Goal: Information Seeking & Learning: Learn about a topic

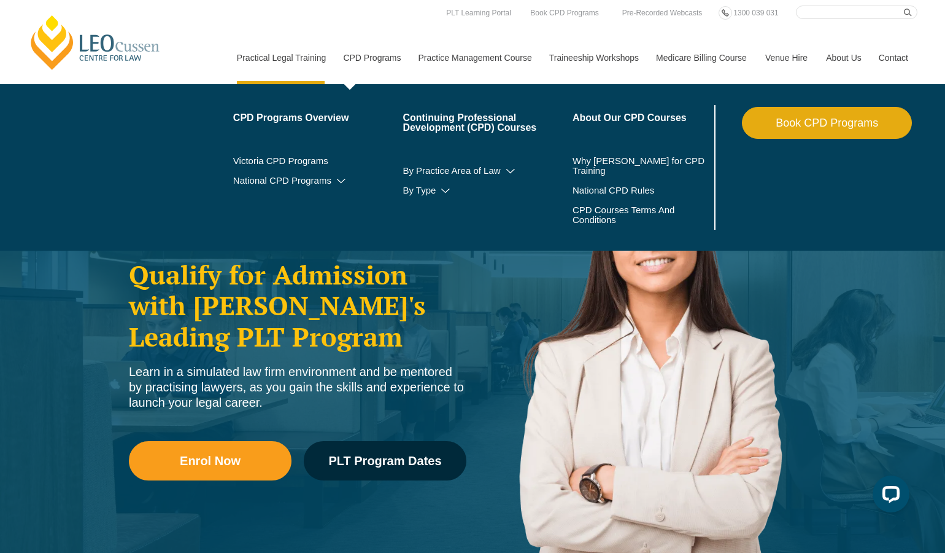
click at [373, 56] on link "CPD Programs" at bounding box center [371, 57] width 75 height 53
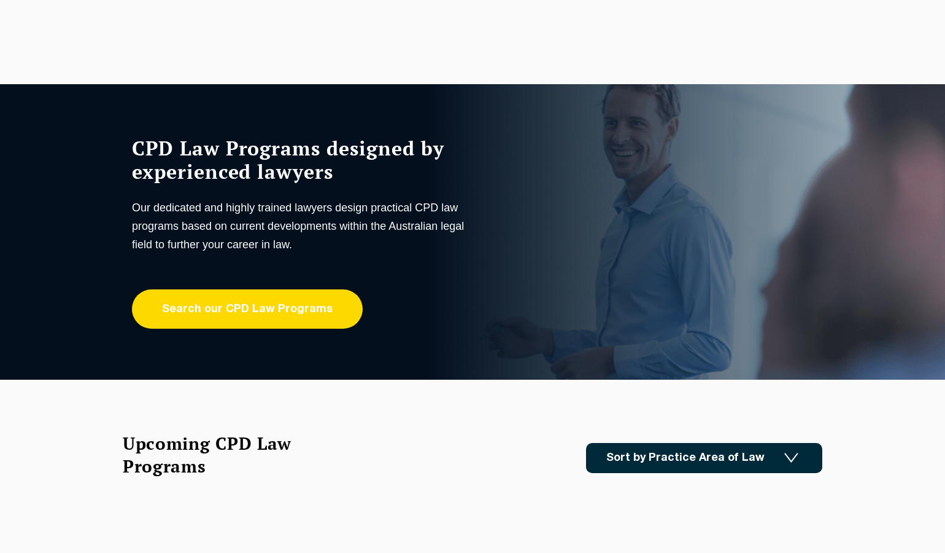
click at [229, 316] on link "Search our CPD Law Programs" at bounding box center [247, 308] width 231 height 39
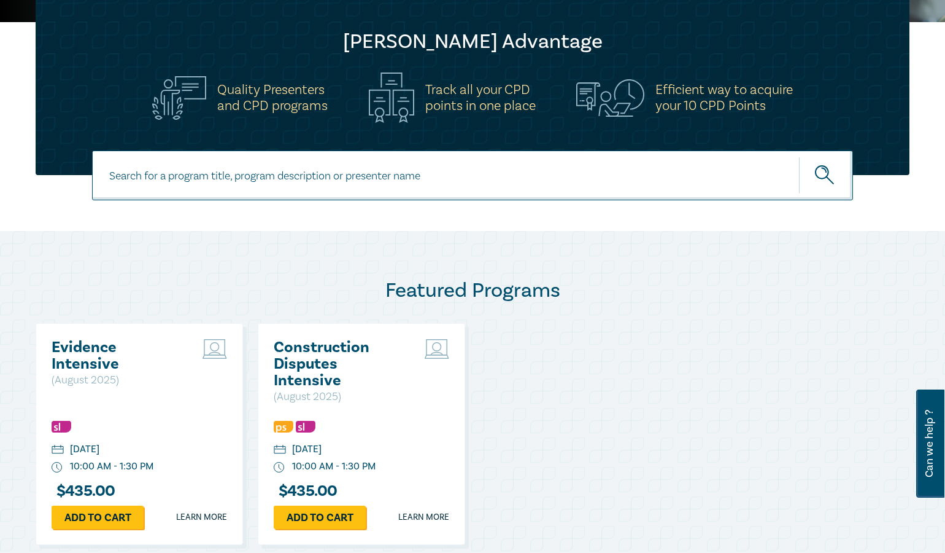
scroll to position [307, 0]
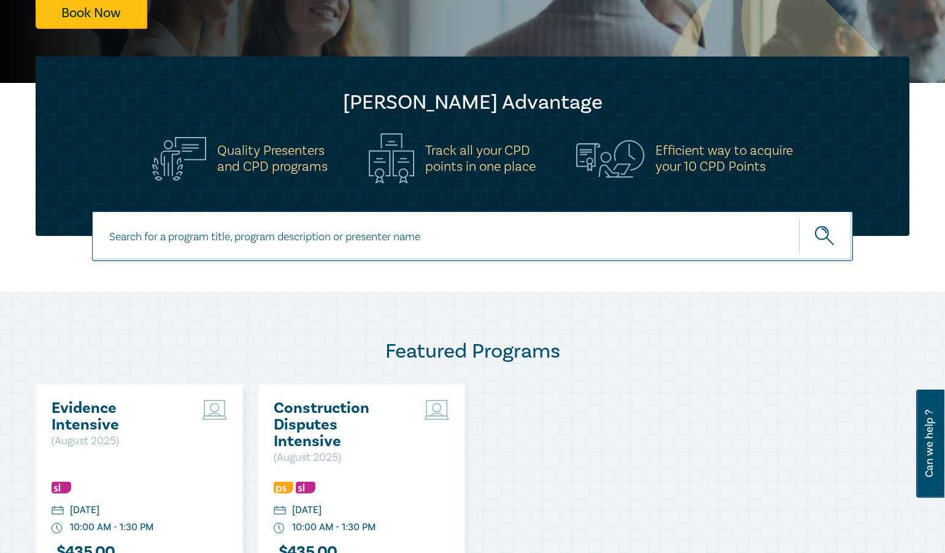
click at [148, 243] on input at bounding box center [472, 236] width 761 height 50
type input "NDIS intensive"
click at [799, 217] on button "submit" at bounding box center [826, 235] width 54 height 37
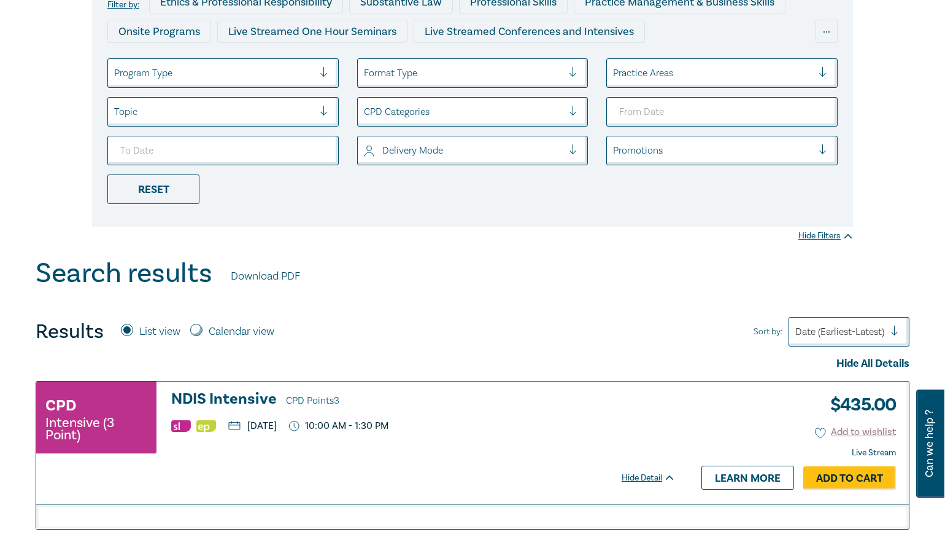
scroll to position [307, 0]
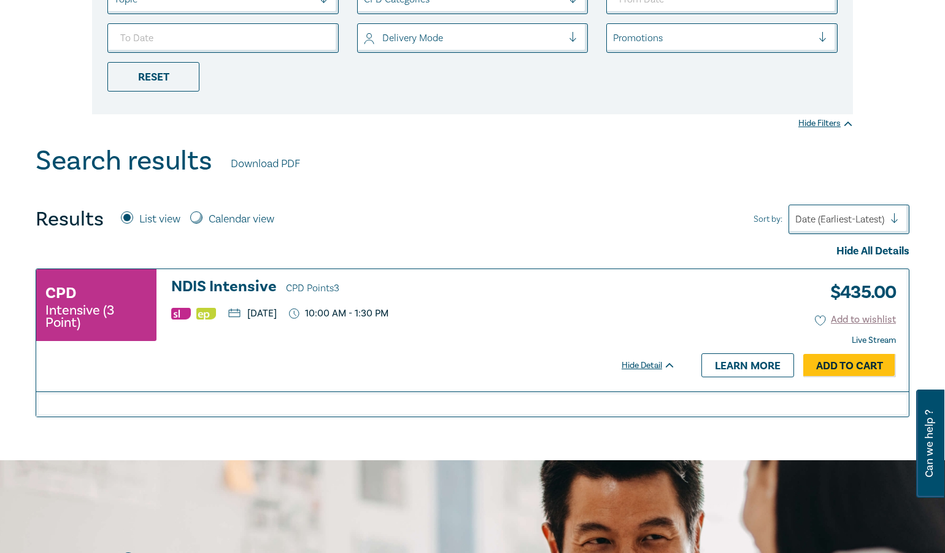
click at [220, 282] on h3 "NDIS Intensive CPD Points 3" at bounding box center [423, 287] width 505 height 18
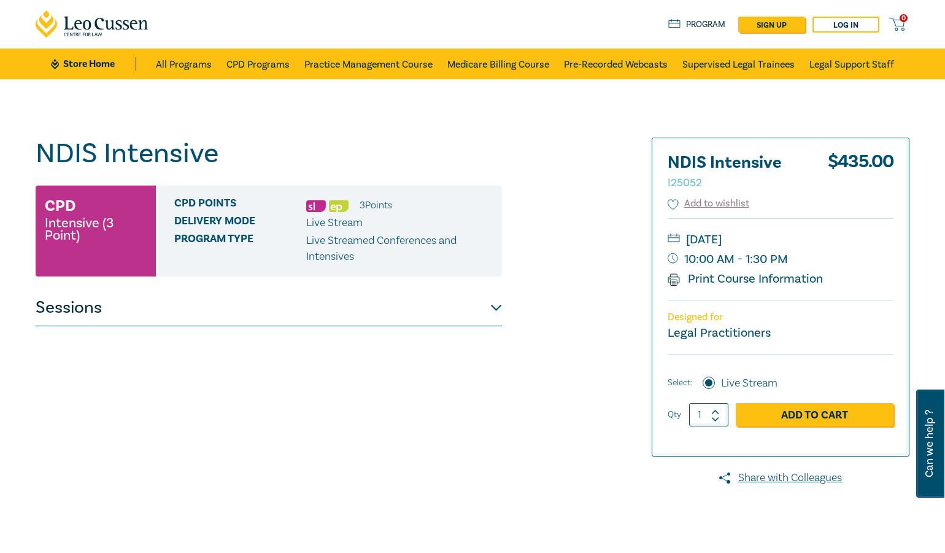
click at [494, 305] on button "Sessions" at bounding box center [269, 307] width 467 height 37
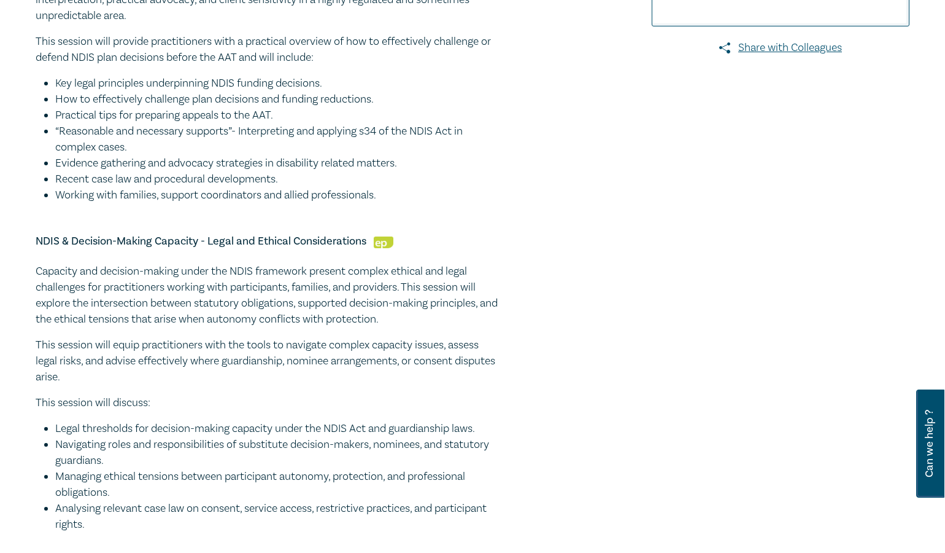
scroll to position [246, 0]
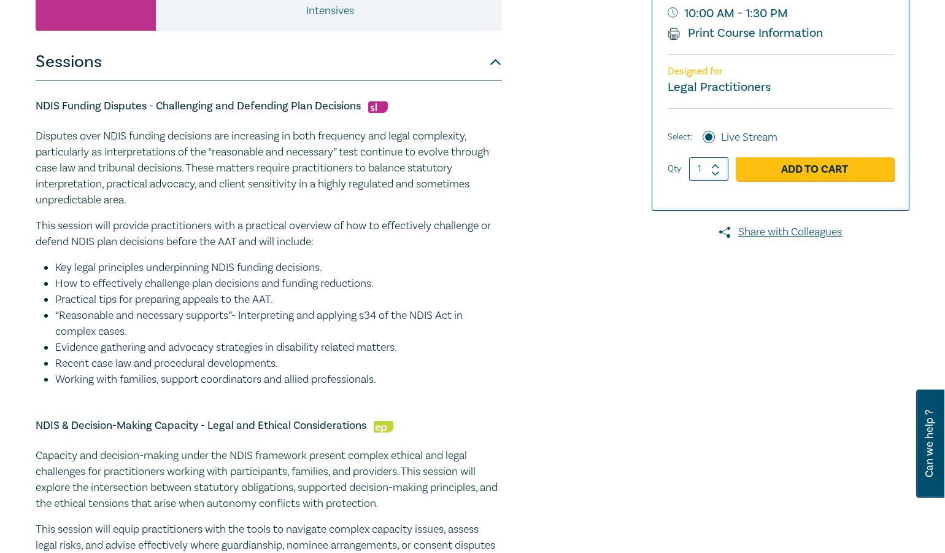
drag, startPoint x: 467, startPoint y: 259, endPoint x: 485, endPoint y: 252, distance: 19.0
click at [467, 259] on div "Disputes over NDIS funding decisions are increasing in both frequency and legal…" at bounding box center [269, 257] width 467 height 259
click at [262, 273] on li "Key legal principles underpinning NDIS funding decisions." at bounding box center [278, 268] width 447 height 16
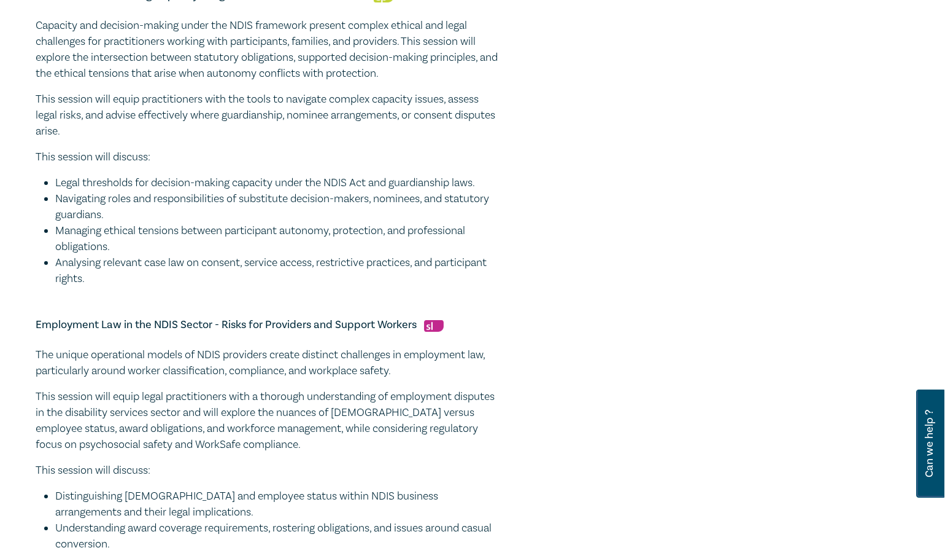
scroll to position [553, 0]
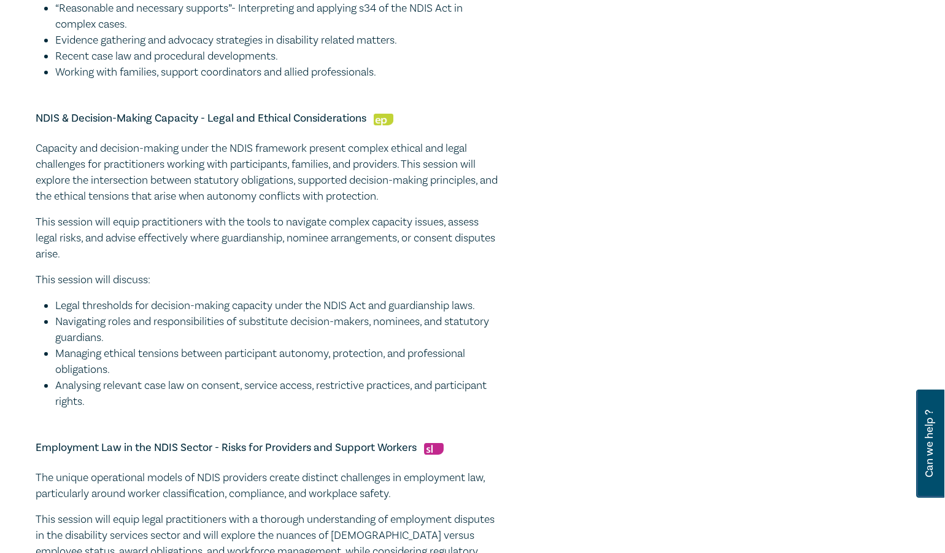
click at [37, 119] on h5 "NDIS & Decision-Making Capacity - Legal and Ethical Considerations" at bounding box center [269, 118] width 467 height 15
drag, startPoint x: 33, startPoint y: 115, endPoint x: 364, endPoint y: 123, distance: 331.0
click at [366, 123] on div "NDIS Intensive I25052 CPD Intensive (3 Point) CPD Points 3 Point s Delivery Mod…" at bounding box center [324, 176] width 592 height 1182
copy h5 "NDIS & Decision-Making Capacity - Legal and Ethical Considerations"
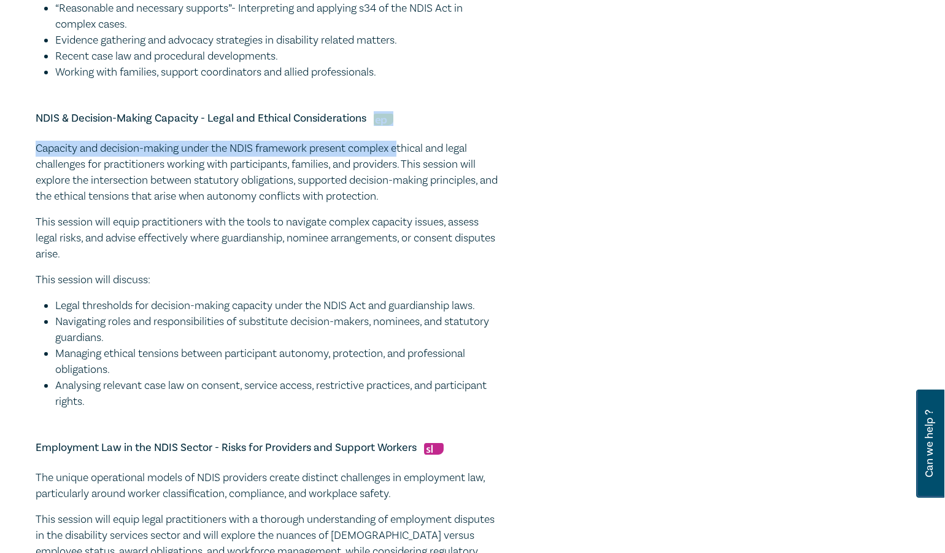
click at [403, 125] on div "NDIS & Decision-Making Capacity - Legal and Ethical Considerations Capacity and…" at bounding box center [269, 260] width 467 height 298
click at [401, 120] on h5 "NDIS & Decision-Making Capacity - Legal and Ethical Considerations" at bounding box center [269, 118] width 467 height 15
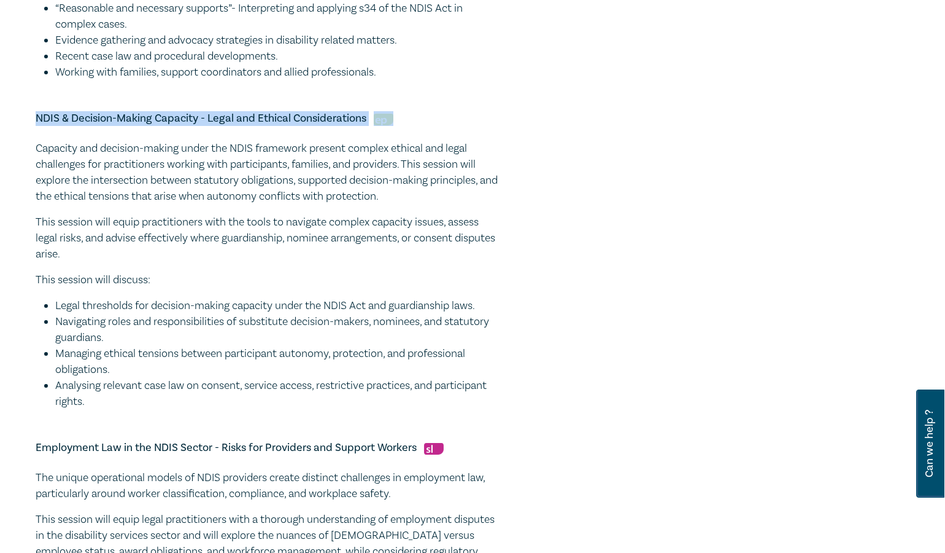
drag, startPoint x: 361, startPoint y: 117, endPoint x: 36, endPoint y: 115, distance: 325.4
click at [36, 115] on h5 "NDIS & Decision-Making Capacity - Legal and Ethical Considerations" at bounding box center [269, 118] width 467 height 15
copy h5 "NDIS & Decision-Making Capacity - Legal and Ethical Considerations"
drag, startPoint x: 47, startPoint y: 226, endPoint x: 49, endPoint y: 204, distance: 21.6
click at [49, 226] on p "This session will equip practitioners with the tools to navigate complex capaci…" at bounding box center [269, 238] width 467 height 48
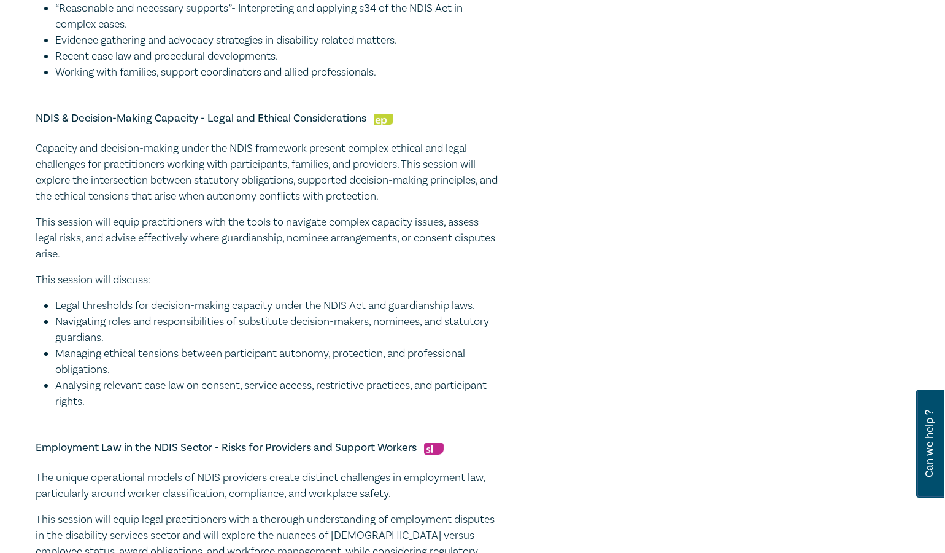
drag, startPoint x: 37, startPoint y: 147, endPoint x: 114, endPoint y: 409, distance: 273.3
click at [114, 409] on div "Capacity and decision-making under the NDIS framework present complex ethical a…" at bounding box center [269, 275] width 467 height 269
copy div "Capacity and decision-making under the NDIS framework present complex ethical a…"
click at [600, 203] on div "NDIS Intensive I25052 CPD Intensive (3 Point) CPD Points 3 Point s Delivery Mod…" at bounding box center [324, 176] width 592 height 1182
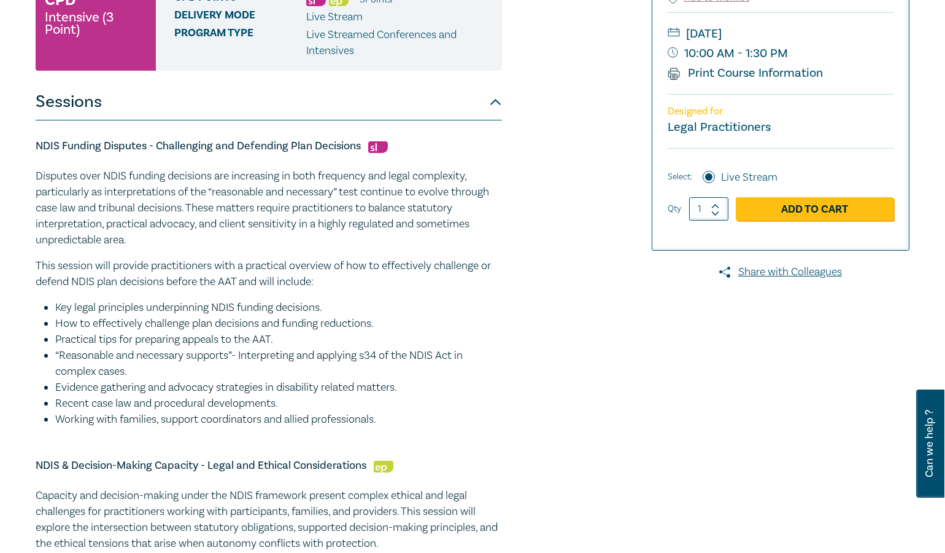
scroll to position [184, 0]
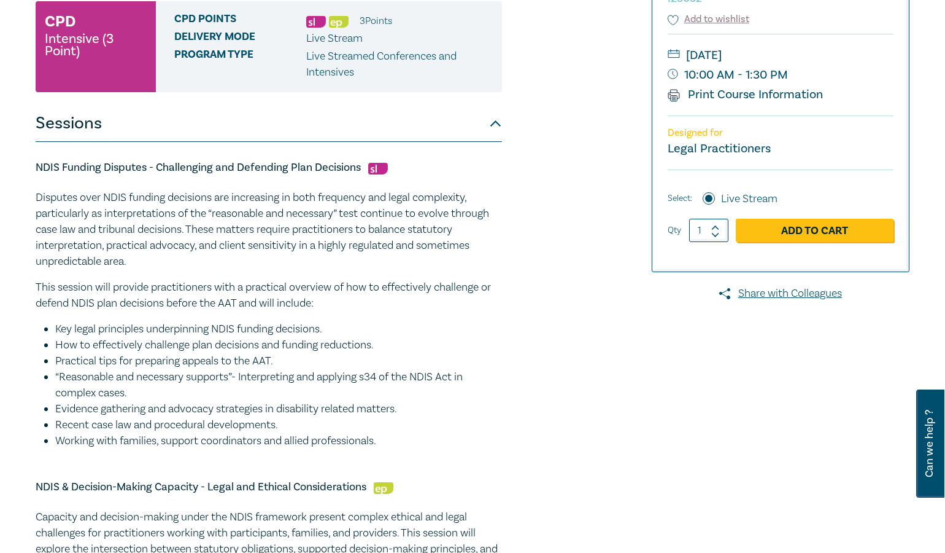
click at [42, 169] on h5 "NDIS Funding Disputes - Challenging and Defending Plan Decisions" at bounding box center [269, 167] width 467 height 15
drag, startPoint x: 37, startPoint y: 166, endPoint x: 363, endPoint y: 170, distance: 326.0
click at [363, 170] on h5 "NDIS Funding Disputes - Challenging and Defending Plan Decisions" at bounding box center [269, 167] width 467 height 15
copy h5 "NDIS Funding Disputes - Challenging and Defending Plan Decisions"
click at [106, 230] on p "Disputes over NDIS funding decisions are increasing in both frequency and legal…" at bounding box center [269, 230] width 467 height 80
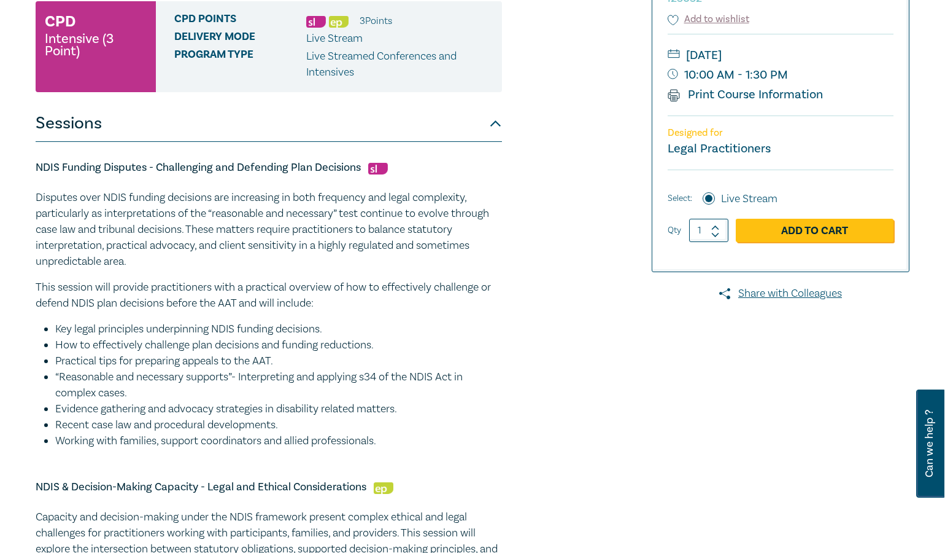
drag, startPoint x: 37, startPoint y: 199, endPoint x: 391, endPoint y: 437, distance: 426.0
click at [391, 437] on div "Disputes over NDIS funding decisions are increasing in both frequency and legal…" at bounding box center [269, 319] width 467 height 259
copy div "Disputes over NDIS funding decisions are increasing in both frequency and legal…"
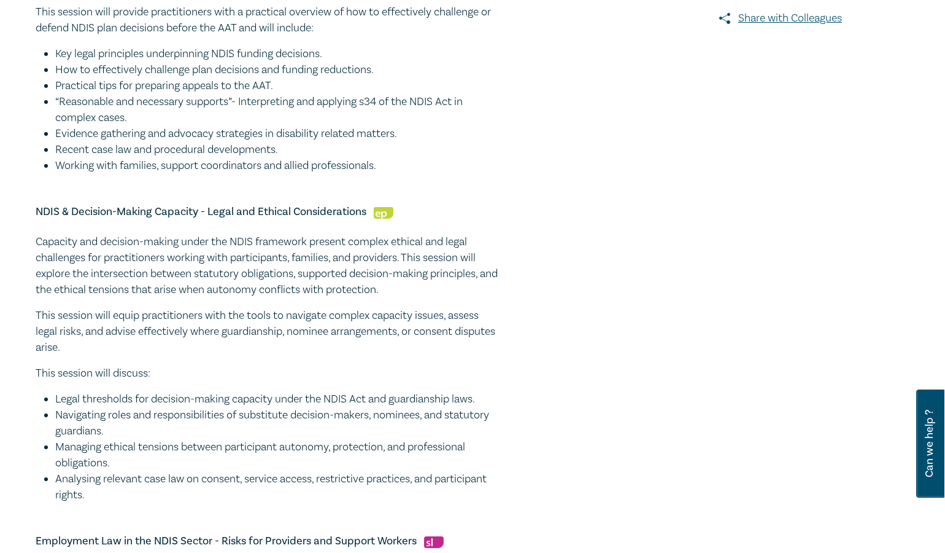
scroll to position [430, 0]
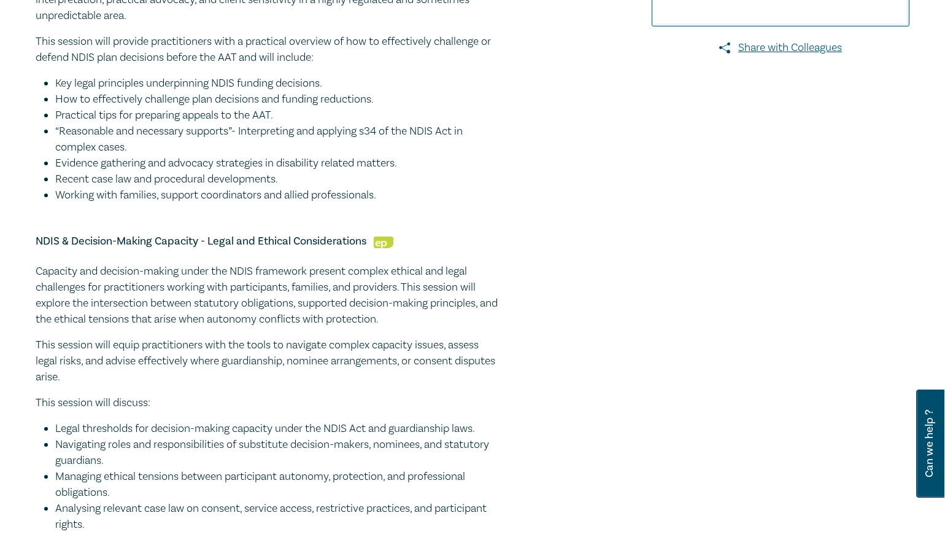
click at [220, 200] on li "Working with families, support coordinators and allied professionals." at bounding box center [278, 195] width 447 height 16
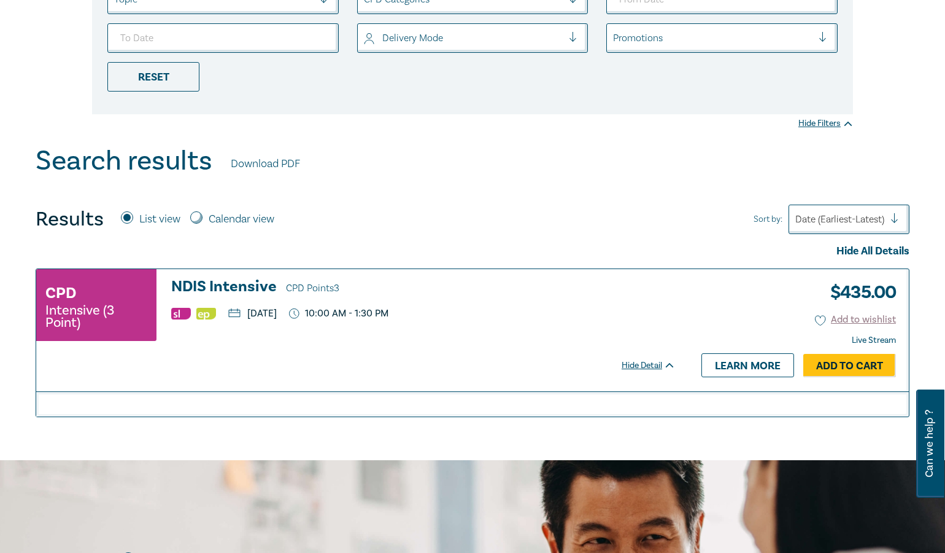
click at [218, 281] on h3 "NDIS Intensive CPD Points 3" at bounding box center [423, 287] width 505 height 18
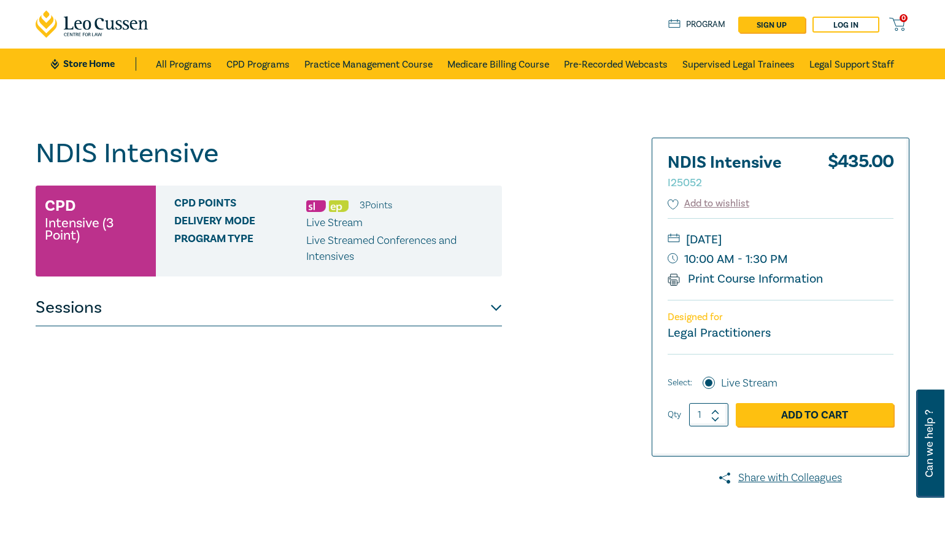
click at [492, 309] on button "Sessions" at bounding box center [269, 307] width 467 height 37
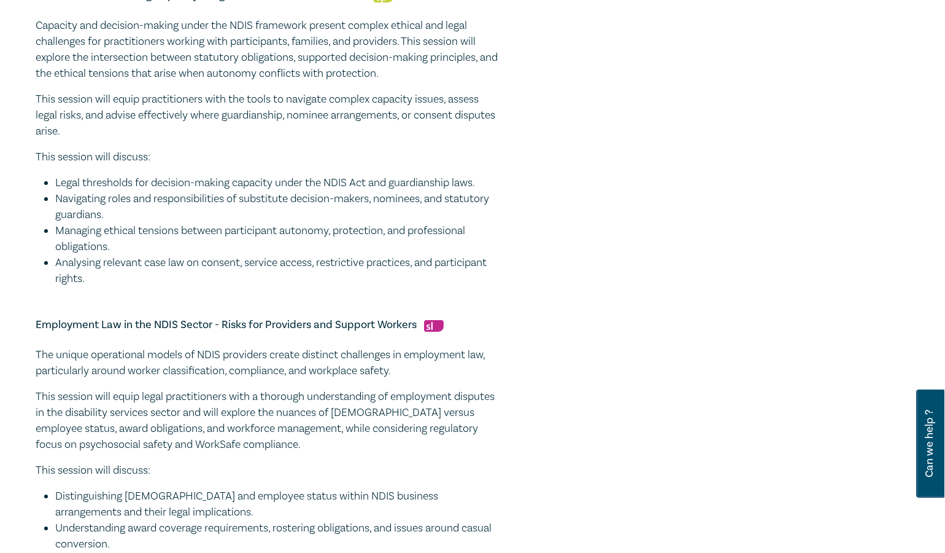
scroll to position [921, 0]
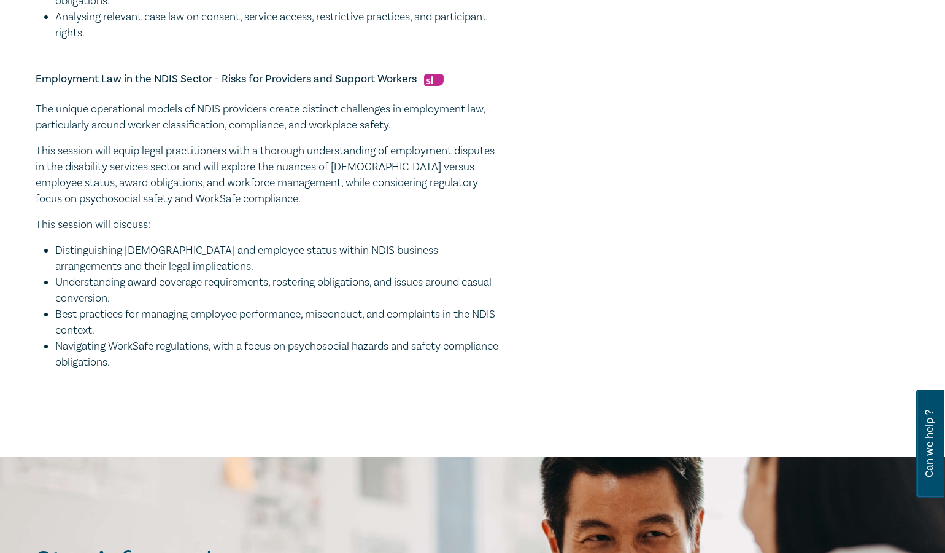
drag, startPoint x: 32, startPoint y: 78, endPoint x: 417, endPoint y: 79, distance: 385.6
click at [82, 79] on h5 "Employment Law in the NDIS Sector - Risks for Providers and Support Workers" at bounding box center [269, 79] width 467 height 15
click at [37, 79] on h5 "Employment Law in the NDIS Sector - Risks for Providers and Support Workers" at bounding box center [269, 79] width 467 height 15
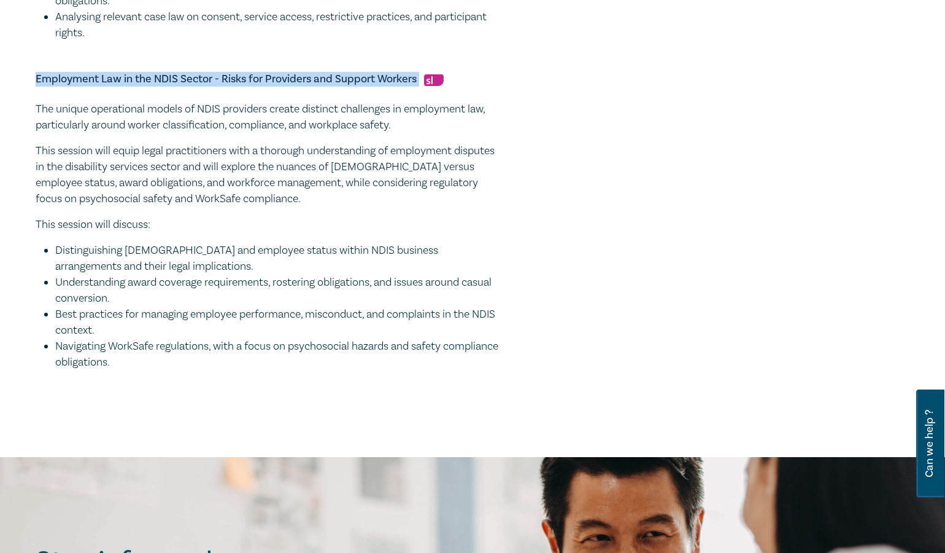
drag, startPoint x: 34, startPoint y: 77, endPoint x: 421, endPoint y: 80, distance: 387.4
copy h5 "Employment Law in the NDIS Sector - Risks for Providers and Support Workers"
click at [56, 175] on p "This session will equip legal practitioners with a thorough understanding of em…" at bounding box center [269, 175] width 467 height 64
click at [37, 111] on p "The unique operational models of NDIS providers create distinct challenges in e…" at bounding box center [269, 117] width 467 height 32
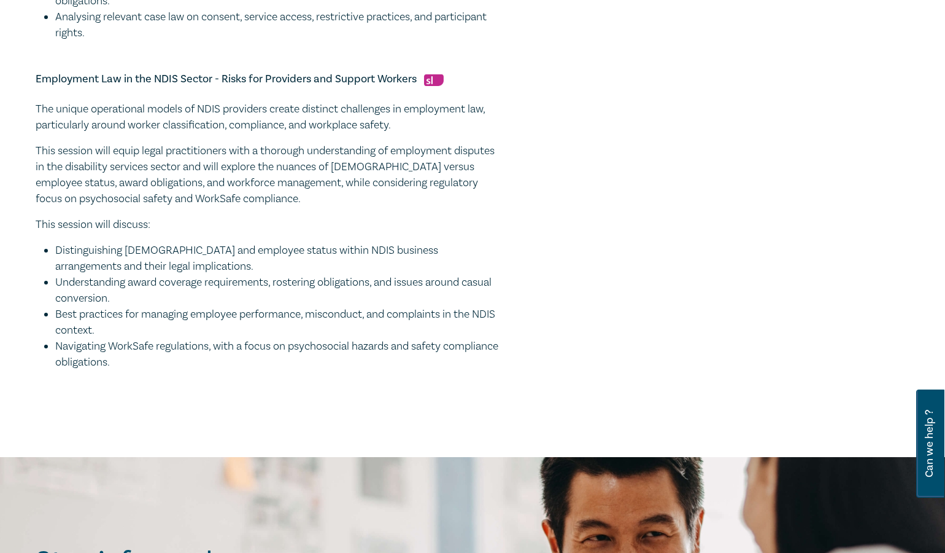
drag, startPoint x: 37, startPoint y: 107, endPoint x: 215, endPoint y: 362, distance: 310.8
click at [215, 362] on div "The unique operational models of NDIS providers create distinct challenges in e…" at bounding box center [269, 235] width 467 height 269
copy div "The unique operational models of NDIS providers create distinct challenges in e…"
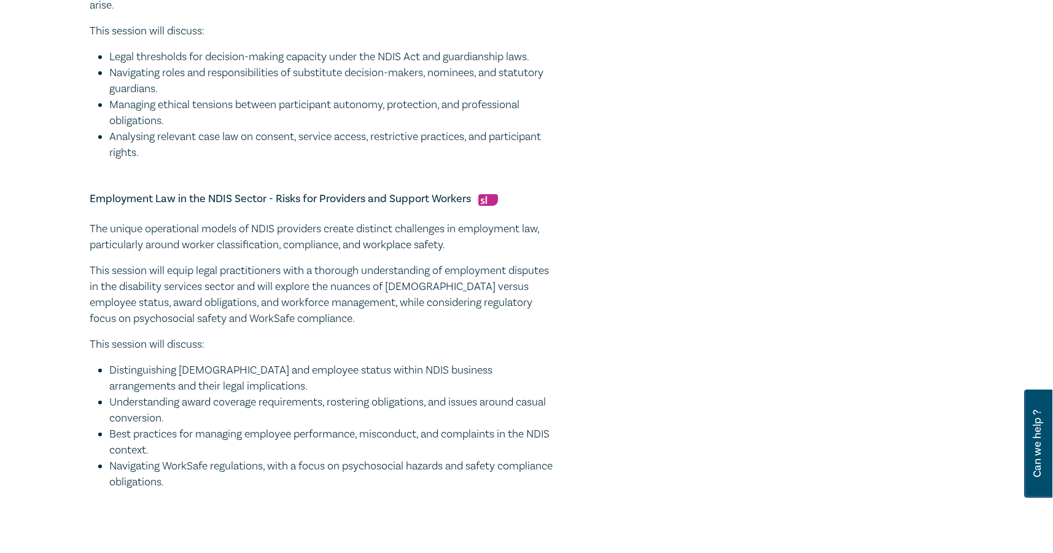
scroll to position [798, 0]
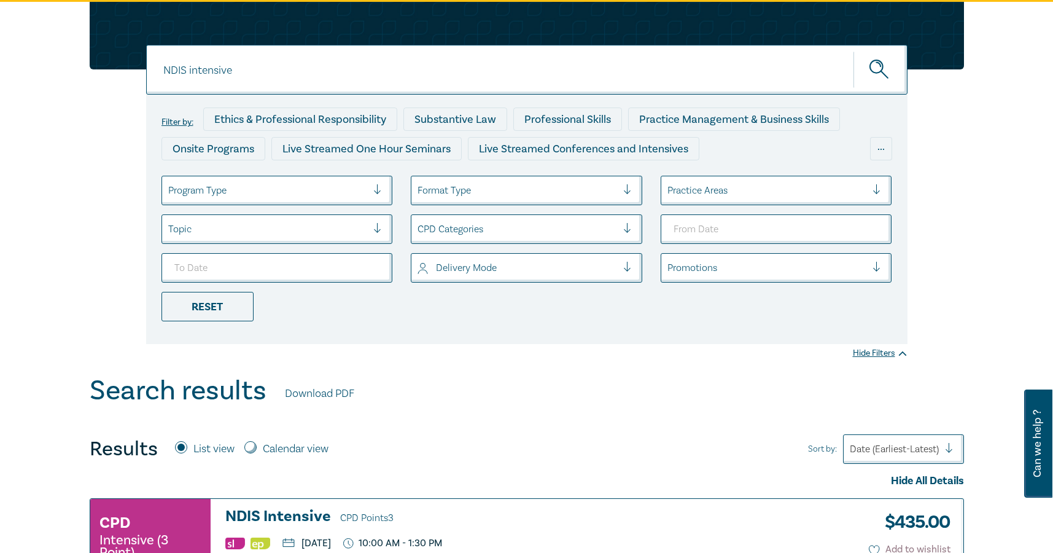
scroll to position [61, 0]
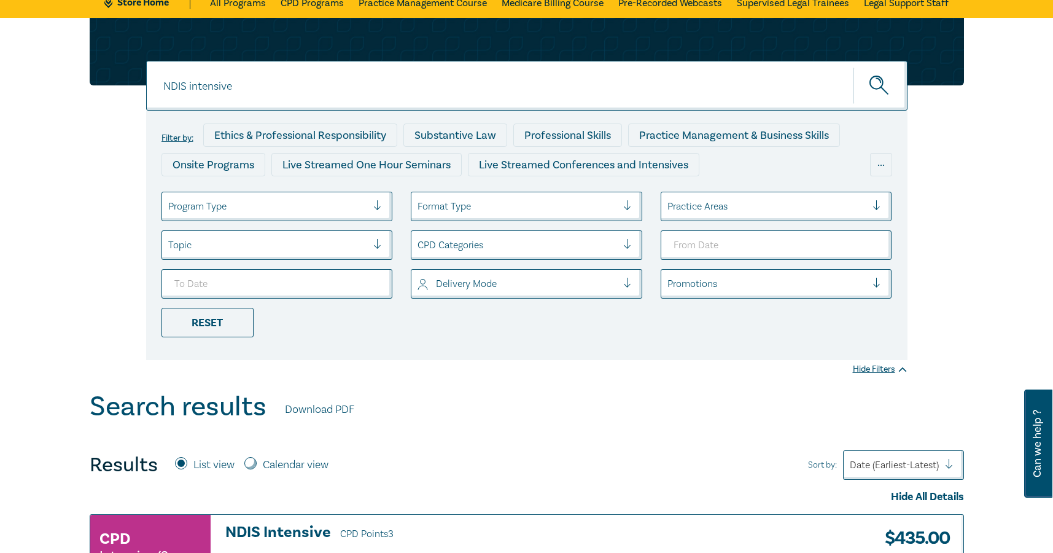
drag, startPoint x: 252, startPoint y: 95, endPoint x: 128, endPoint y: 82, distance: 124.1
click at [128, 82] on div "NDIS intensive NDIS intensive NDIS intensive Filter by: Ethics & Professional R…" at bounding box center [526, 189] width 889 height 342
click at [853, 67] on button "submit" at bounding box center [880, 85] width 54 height 37
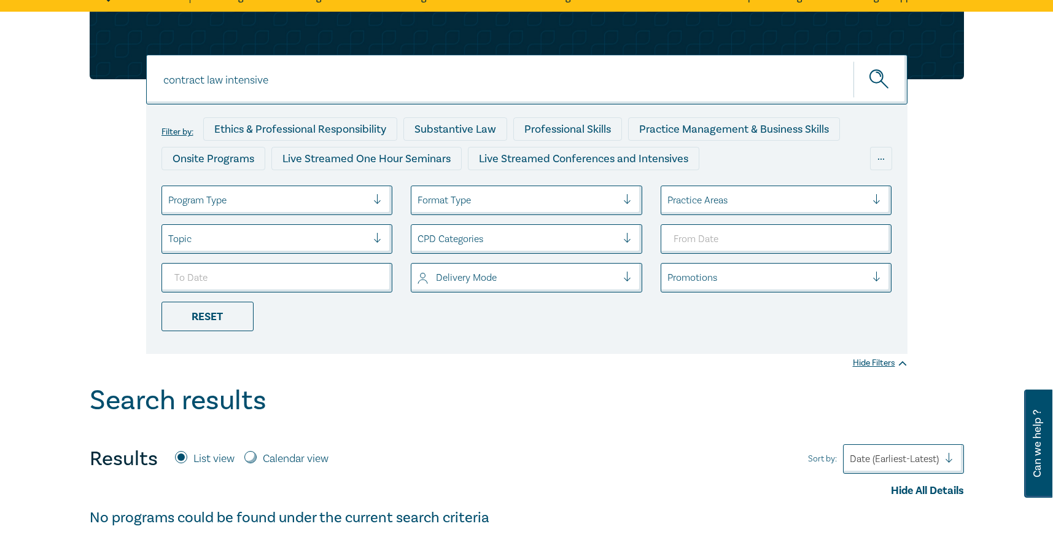
scroll to position [61, 0]
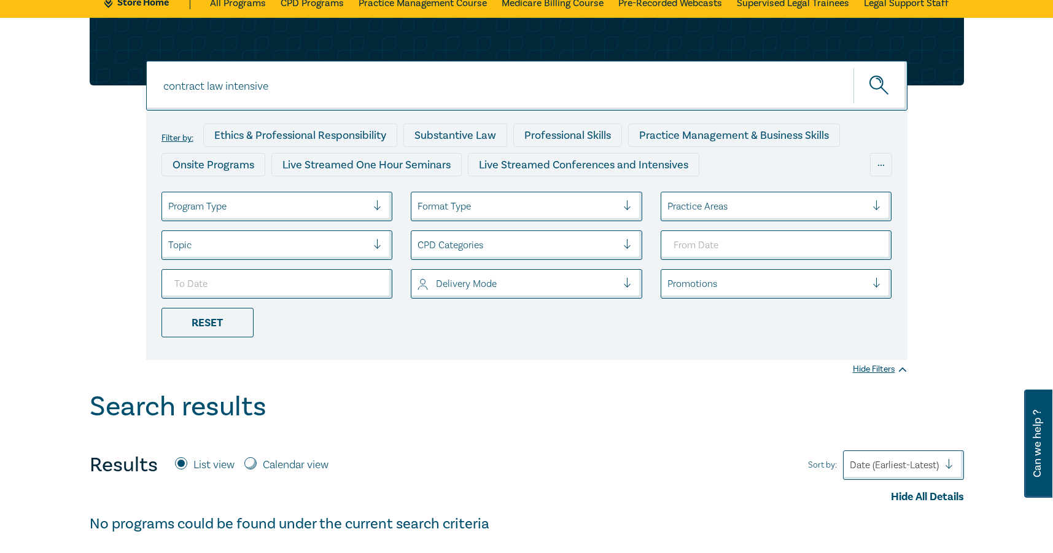
drag, startPoint x: 282, startPoint y: 84, endPoint x: 229, endPoint y: 85, distance: 53.4
click at [229, 85] on input "contract law intensive" at bounding box center [526, 86] width 761 height 50
type input "contract law"
click at [853, 67] on button "submit" at bounding box center [880, 85] width 54 height 37
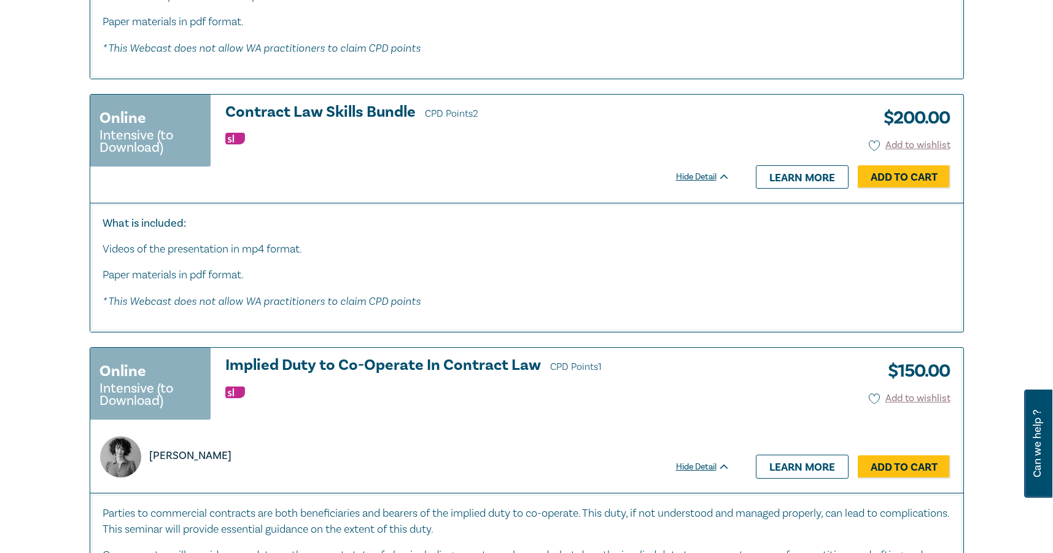
scroll to position [982, 0]
